Goal: Task Accomplishment & Management: Manage account settings

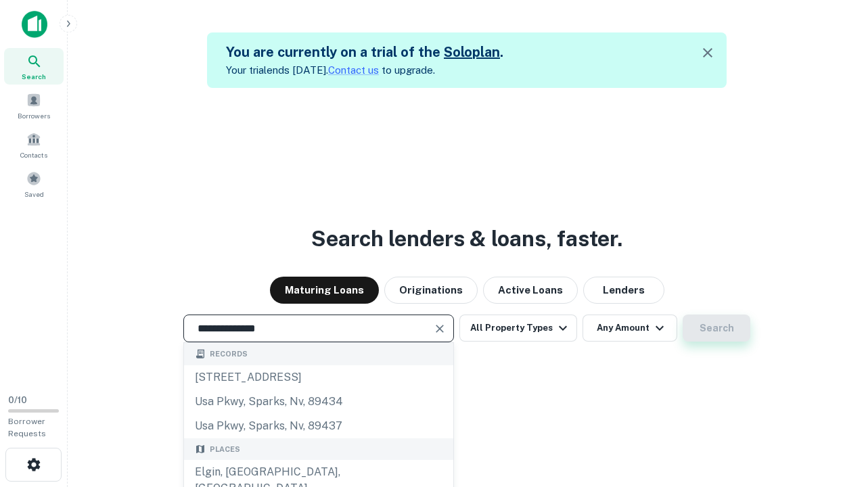
type input "**********"
click at [682, 314] on button "Search" at bounding box center [716, 327] width 68 height 27
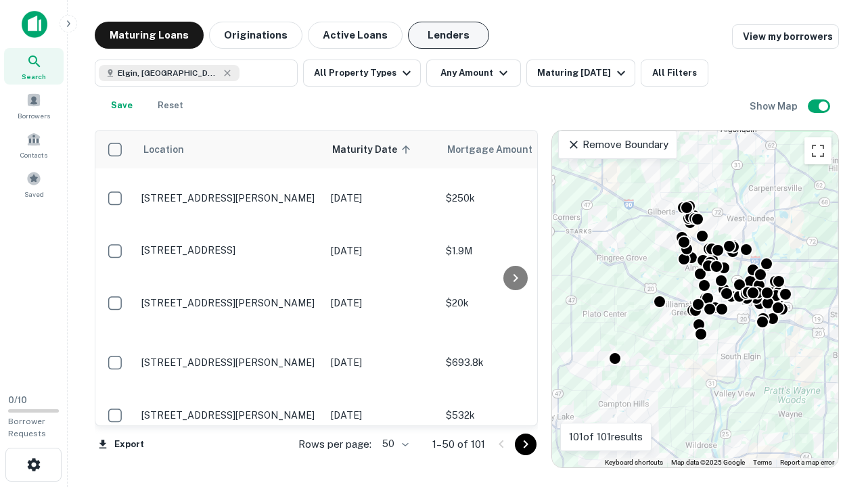
click at [448, 35] on button "Lenders" at bounding box center [448, 35] width 81 height 27
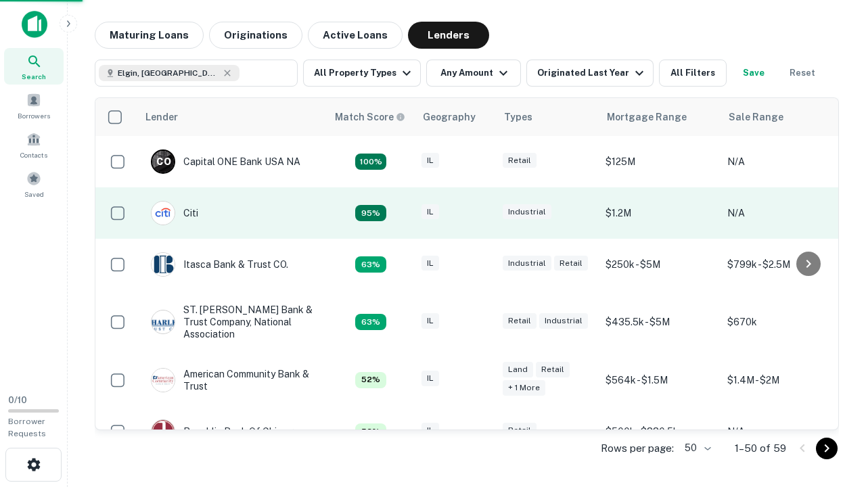
click at [480, 213] on div "IL" at bounding box center [455, 213] width 68 height 18
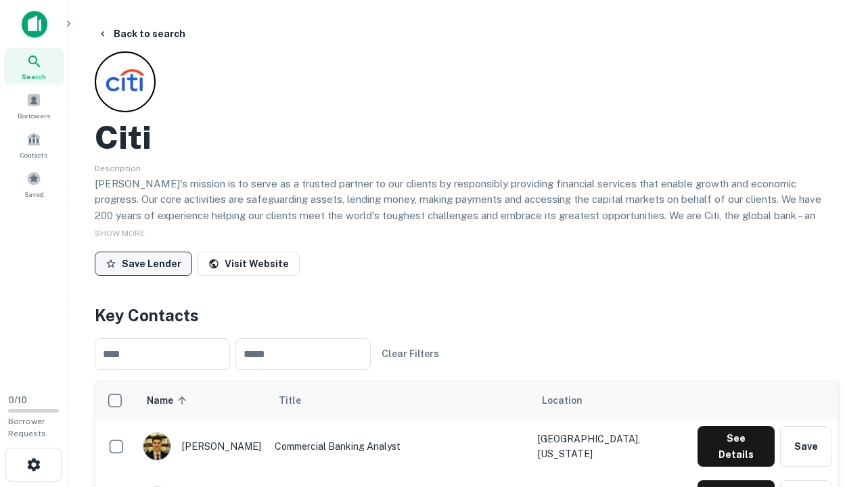
click at [143, 263] on button "Save Lender" at bounding box center [143, 264] width 97 height 24
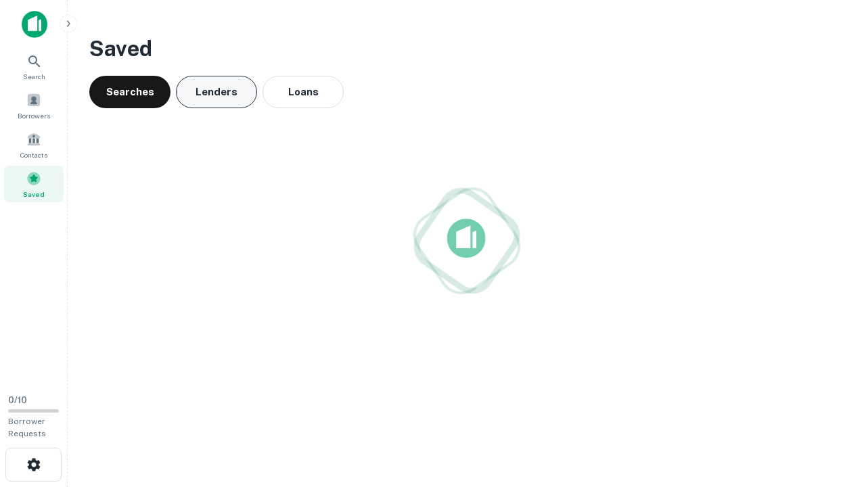
click at [216, 92] on button "Lenders" at bounding box center [216, 92] width 81 height 32
